Goal: Information Seeking & Learning: Learn about a topic

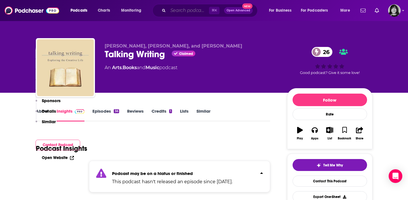
scroll to position [504, 0]
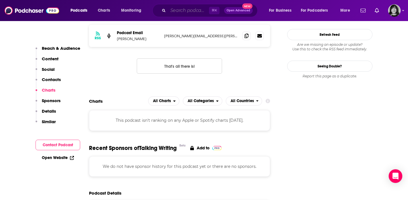
click at [179, 7] on input "Search podcasts, credits, & more..." at bounding box center [188, 10] width 41 height 9
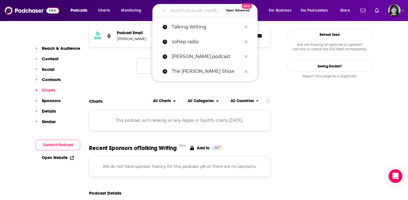
paste input "Digital Social Hour Podcast"
type input "Digital Social Hour Podcast"
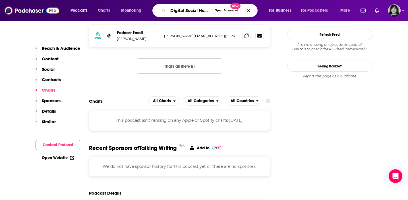
scroll to position [0, 18]
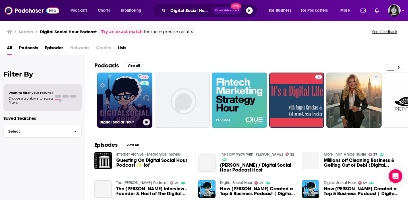
click at [118, 99] on link "57 Digital Social Hour" at bounding box center [124, 99] width 55 height 55
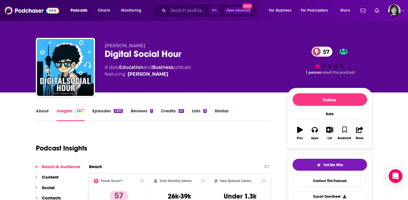
scroll to position [5, 0]
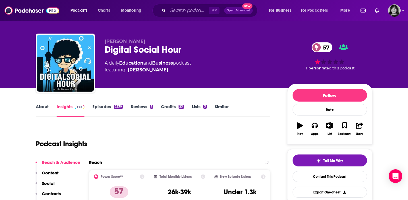
click at [41, 107] on link "About" at bounding box center [42, 110] width 13 height 13
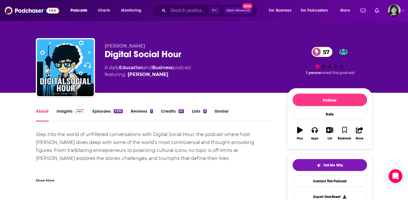
click at [65, 111] on link "Insights" at bounding box center [71, 114] width 28 height 13
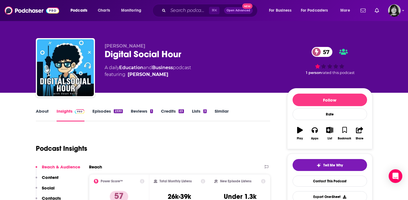
click at [45, 113] on link "About" at bounding box center [42, 114] width 13 height 13
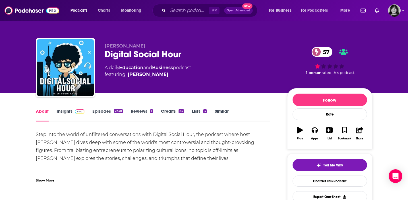
click at [48, 180] on div "Show More" at bounding box center [45, 179] width 18 height 5
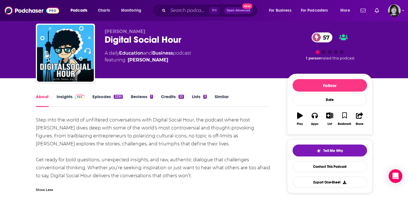
scroll to position [16, 0]
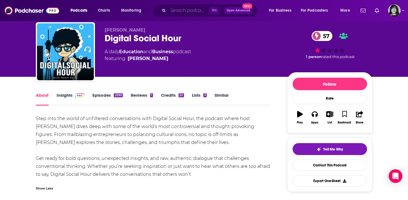
click at [191, 7] on input "Search podcasts, credits, & more..." at bounding box center [188, 10] width 41 height 9
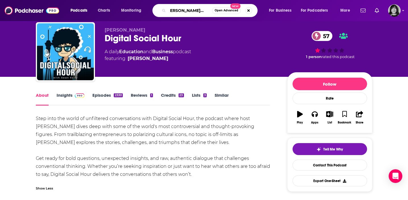
type input "[PERSON_NAME] show"
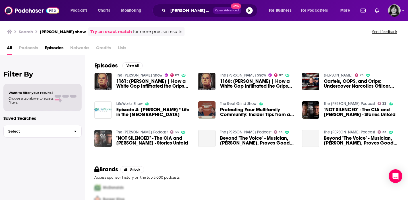
click at [98, 139] on img at bounding box center [102, 138] width 17 height 17
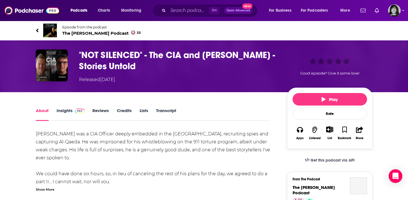
click at [76, 32] on span "The [PERSON_NAME] Podcast 33" at bounding box center [101, 32] width 79 height 5
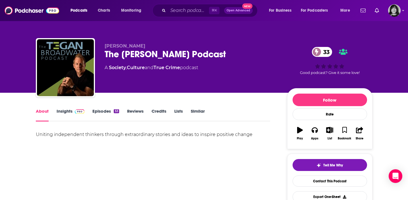
click at [82, 134] on div "Uniting independent thinkers through extraordinary stories and ideas to inspire…" at bounding box center [153, 134] width 234 height 8
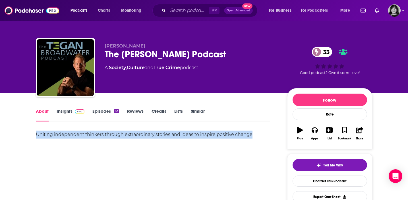
click at [82, 134] on div "Uniting independent thinkers through extraordinary stories and ideas to inspire…" at bounding box center [153, 134] width 234 height 8
copy div "Uniting independent thinkers through extraordinary stories and ideas to inspire…"
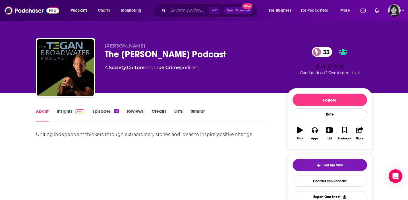
click at [193, 8] on input "Search podcasts, credits, & more..." at bounding box center [188, 10] width 41 height 9
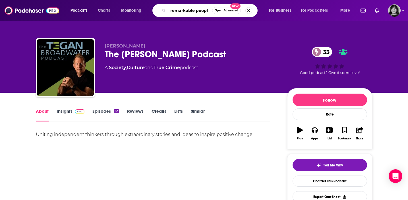
type input "remarkable people"
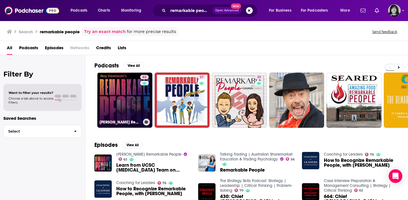
click at [109, 100] on link "62 [PERSON_NAME] Remarkable People" at bounding box center [124, 99] width 55 height 55
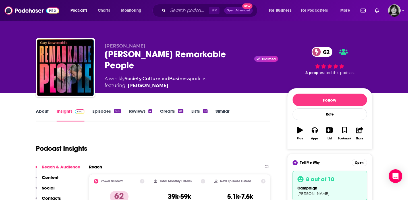
scroll to position [7, 0]
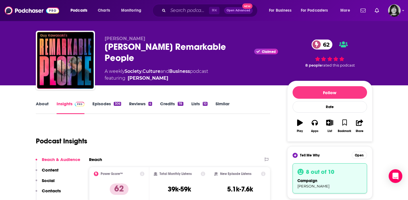
click at [40, 103] on link "About" at bounding box center [42, 107] width 13 height 13
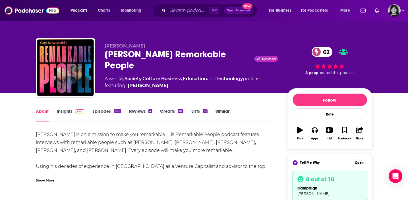
click at [121, 59] on div "[PERSON_NAME] Remarkable People Claimed 62" at bounding box center [191, 60] width 173 height 22
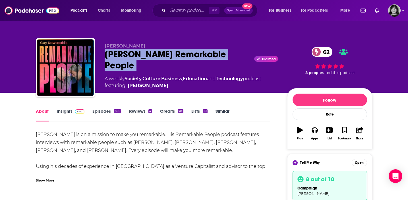
click at [121, 59] on div "[PERSON_NAME] Remarkable People Claimed 62" at bounding box center [191, 60] width 173 height 22
copy div "[PERSON_NAME] Remarkable People"
